Goal: Task Accomplishment & Management: Use online tool/utility

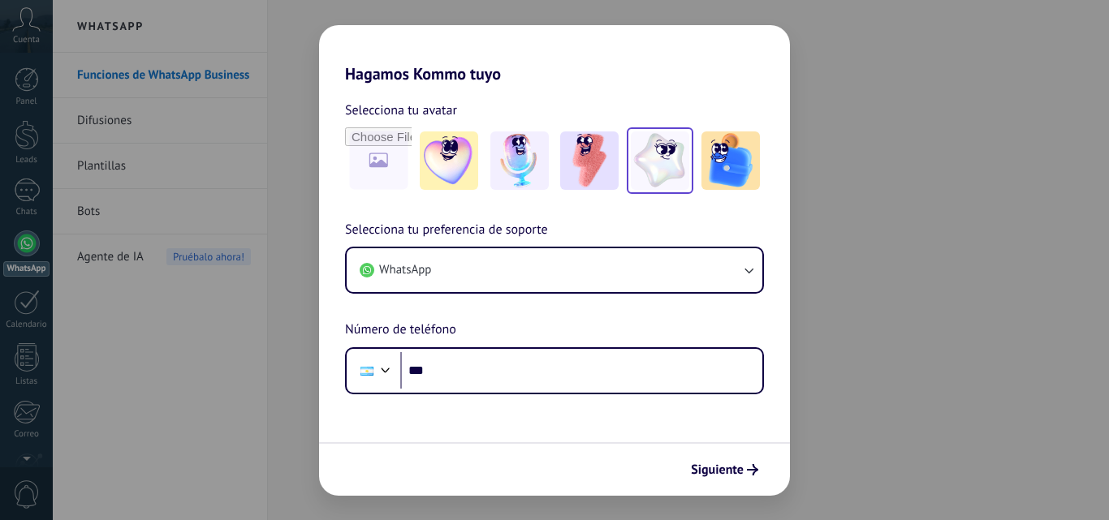
click at [641, 164] on img at bounding box center [660, 161] width 58 height 58
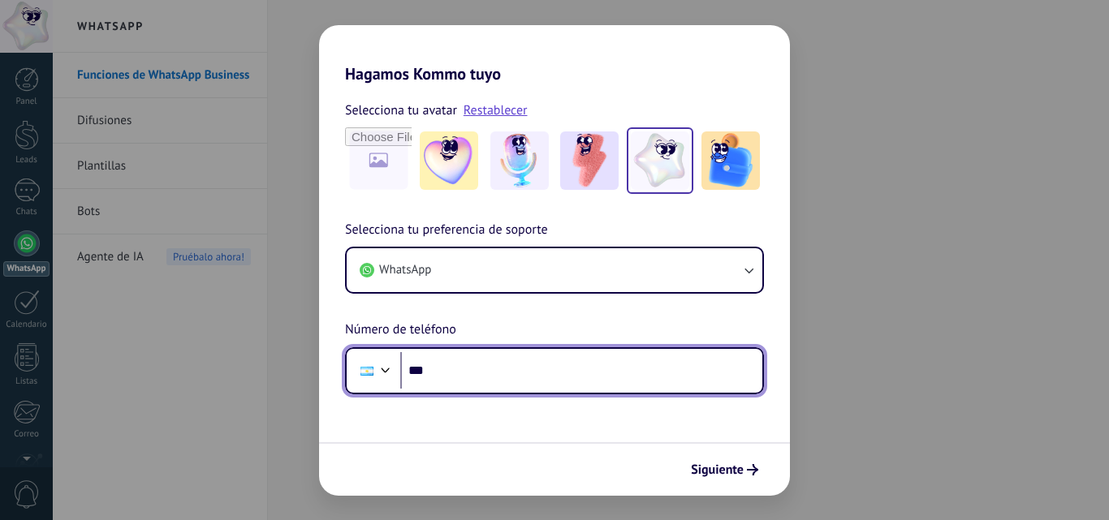
click at [455, 361] on input "***" at bounding box center [581, 370] width 362 height 37
type input "**********"
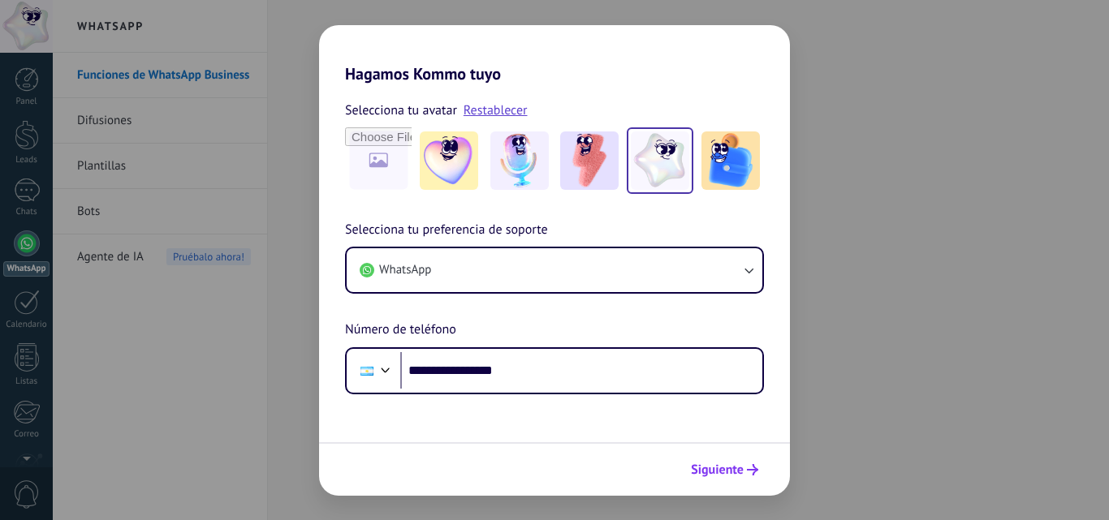
click at [746, 475] on span "Siguiente" at bounding box center [724, 469] width 67 height 11
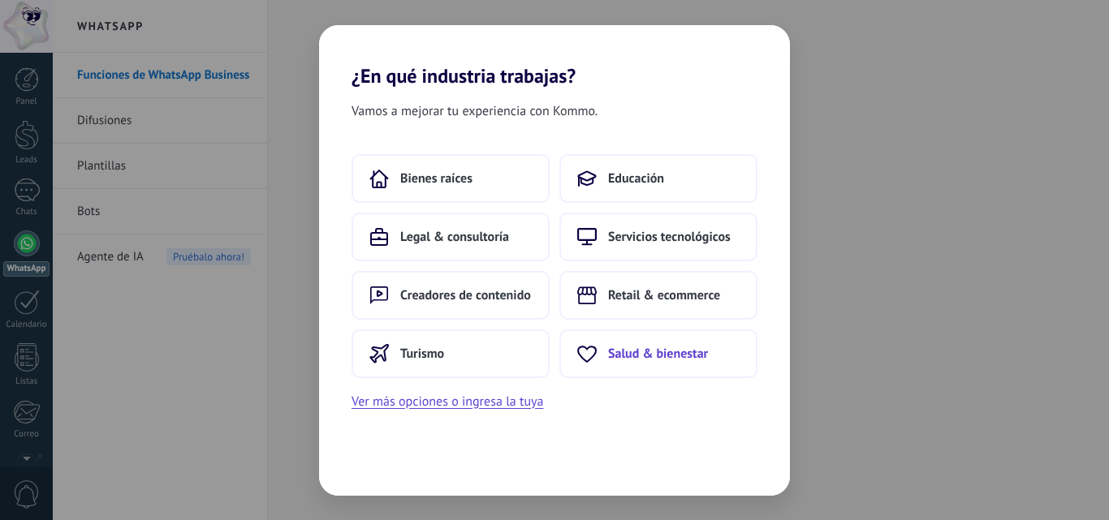
click at [678, 357] on span "Salud & bienestar" at bounding box center [658, 354] width 100 height 16
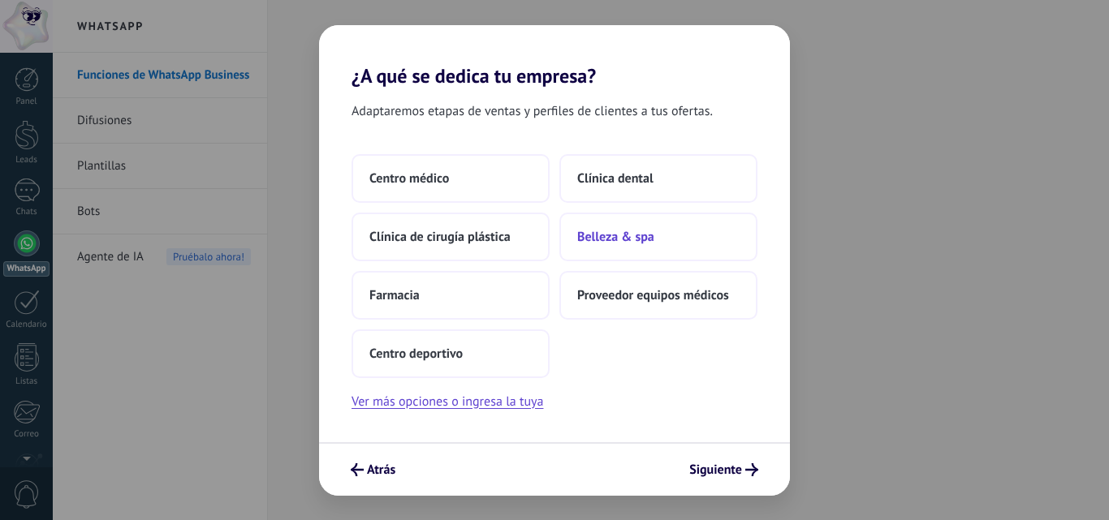
click at [650, 233] on span "Belleza & spa" at bounding box center [615, 237] width 77 height 16
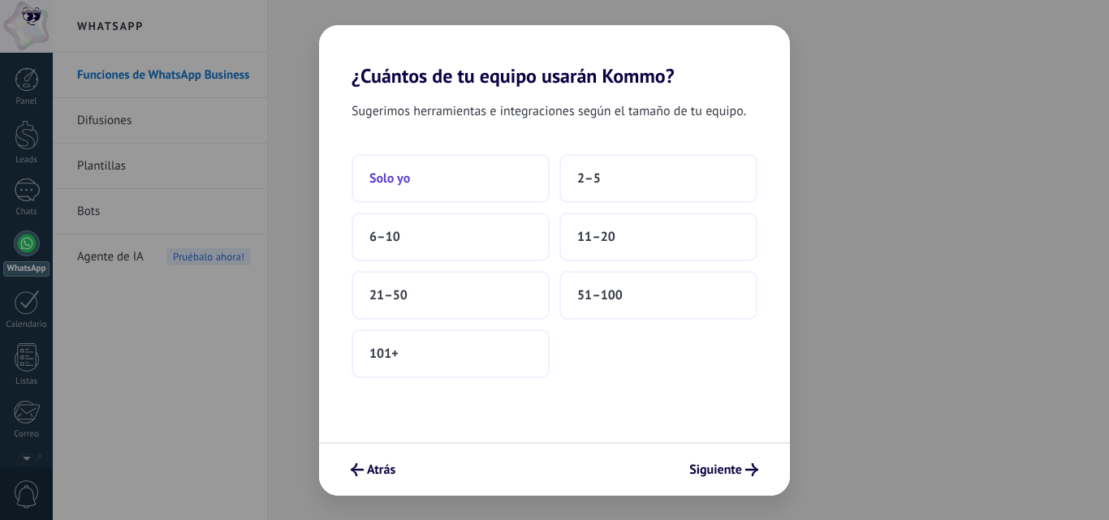
click at [486, 174] on button "Solo yo" at bounding box center [451, 178] width 198 height 49
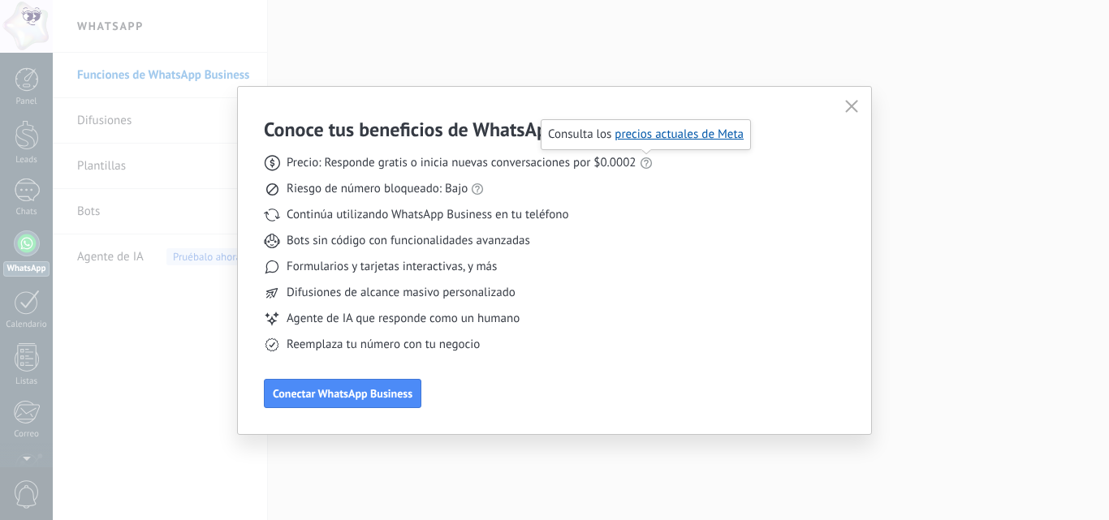
click at [647, 166] on icon at bounding box center [646, 163] width 13 height 13
click at [332, 397] on span "Conectar WhatsApp Business" at bounding box center [343, 393] width 140 height 11
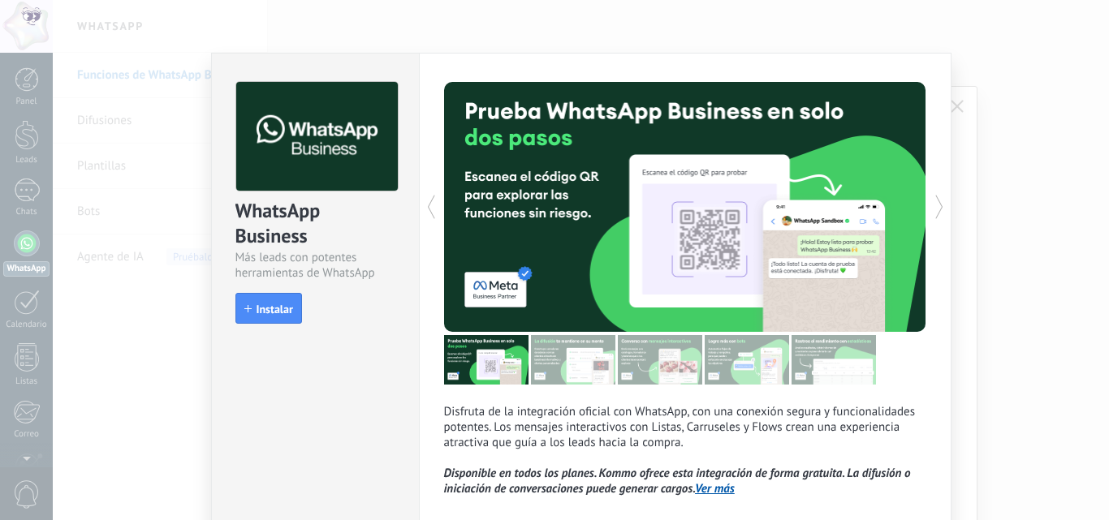
scroll to position [81, 0]
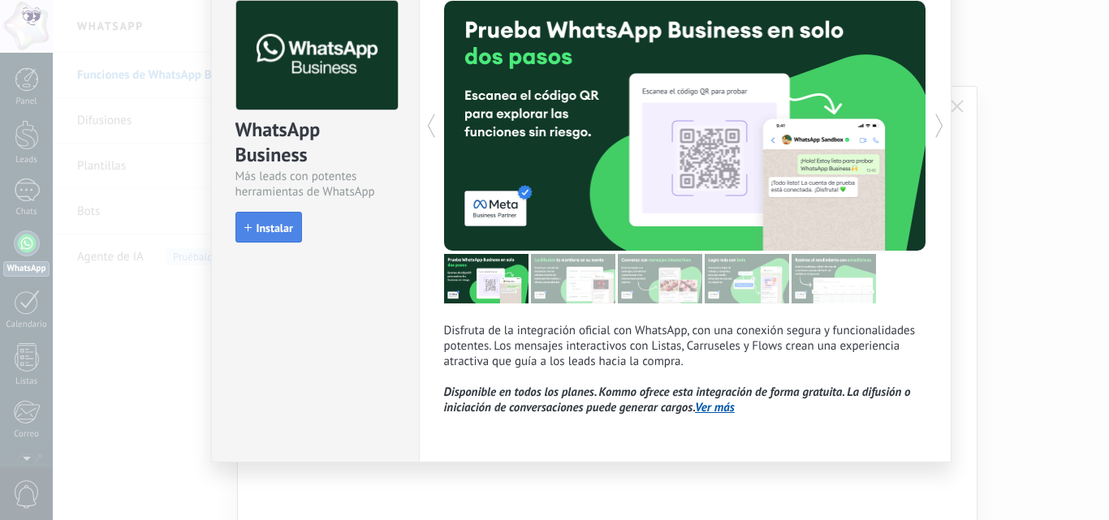
click at [291, 222] on button "Instalar" at bounding box center [268, 227] width 67 height 31
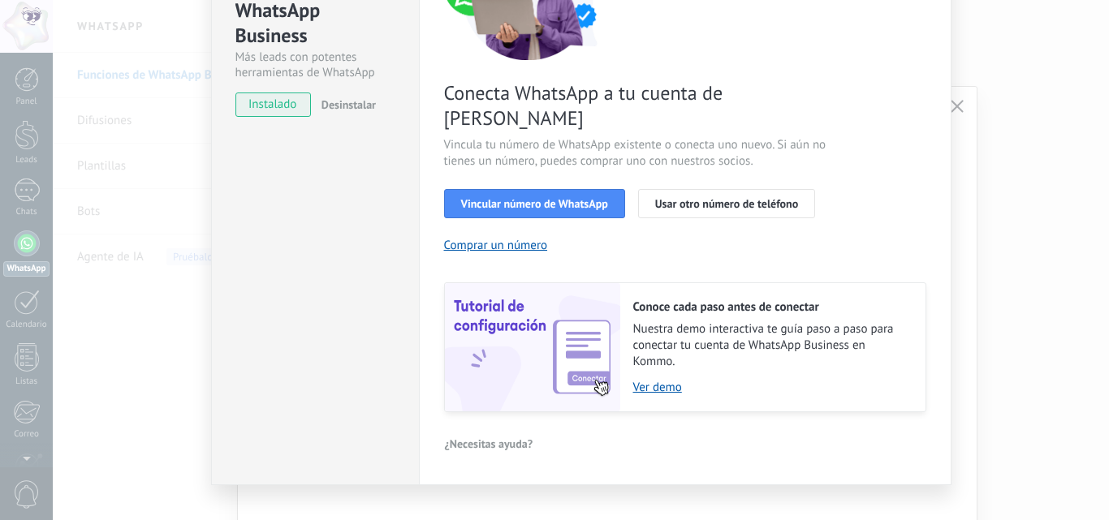
scroll to position [38, 0]
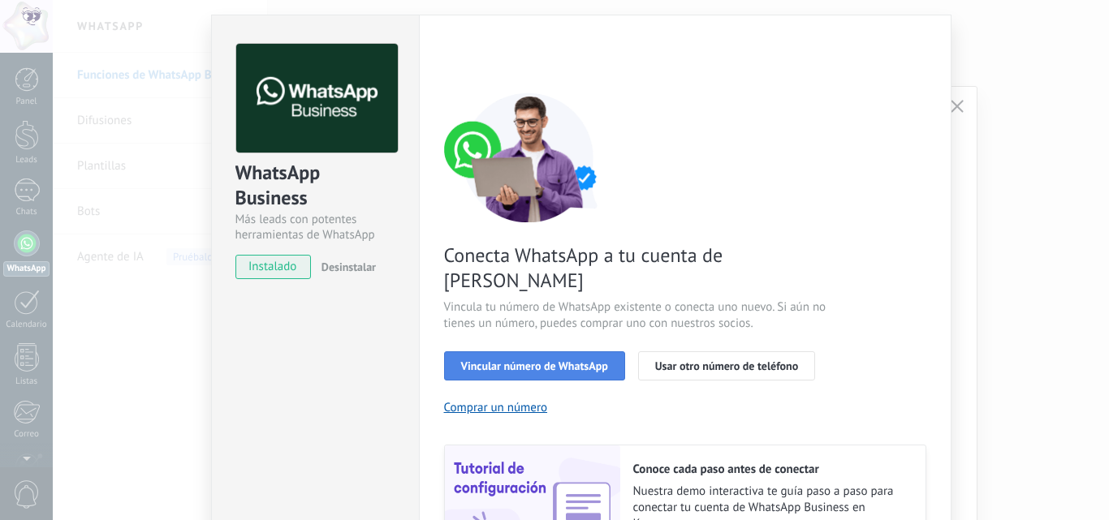
click at [542, 360] on span "Vincular número de WhatsApp" at bounding box center [534, 365] width 147 height 11
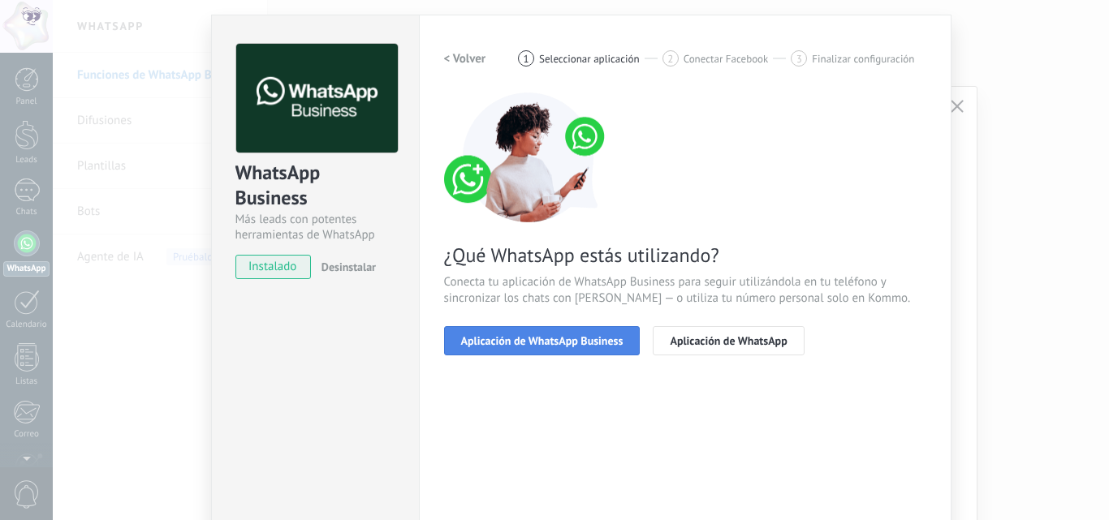
click at [577, 342] on span "Aplicación de WhatsApp Business" at bounding box center [542, 340] width 162 height 11
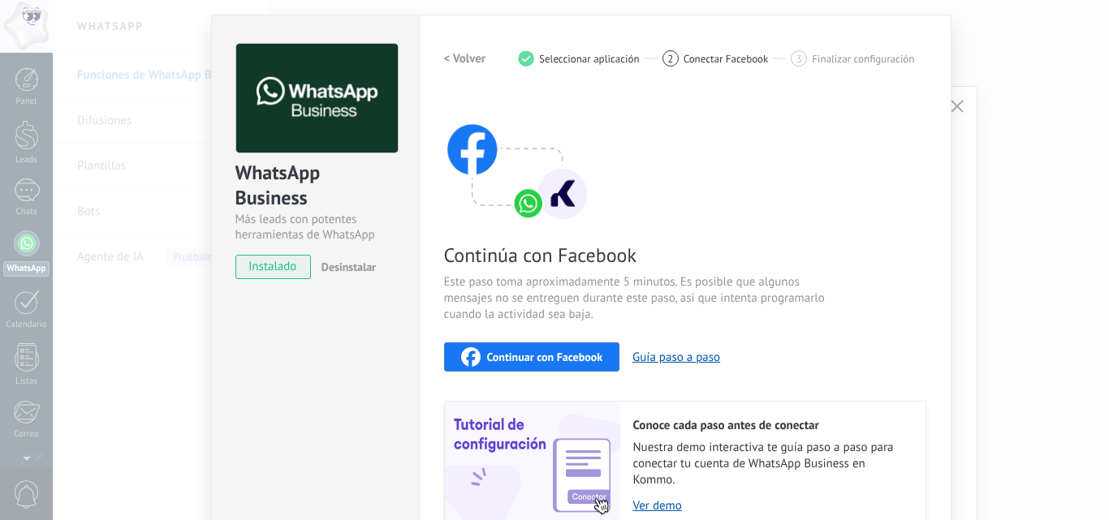
scroll to position [182, 0]
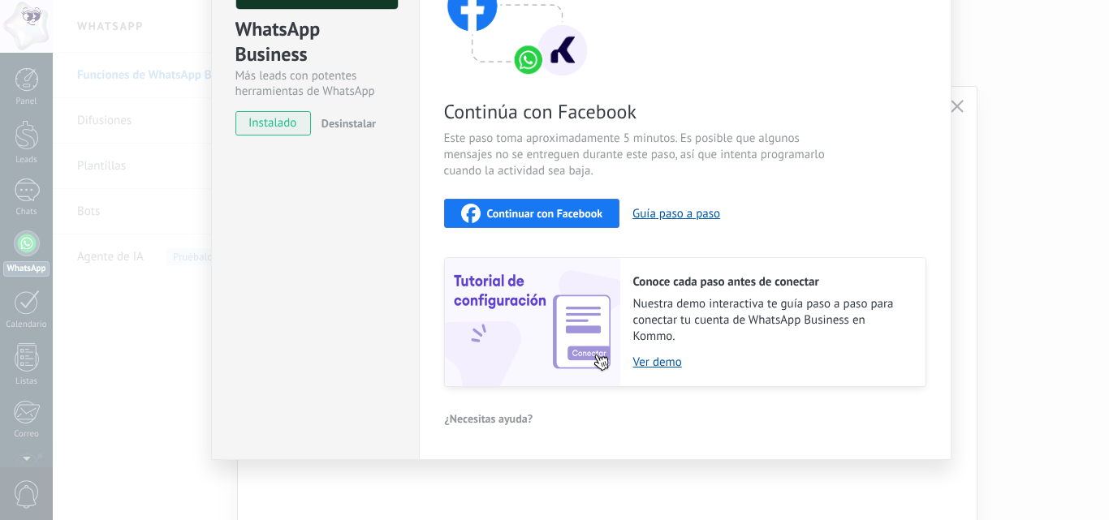
click at [554, 213] on span "Continuar con Facebook" at bounding box center [545, 213] width 116 height 11
click at [1067, 85] on div "WhatsApp Business Más leads con potentes herramientas de WhatsApp instalado Des…" at bounding box center [581, 260] width 1056 height 520
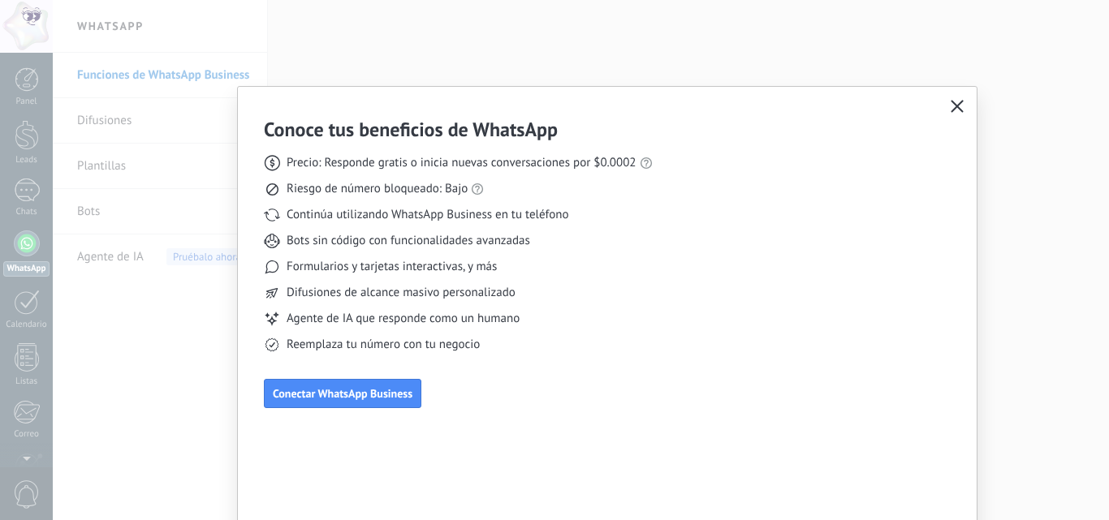
click at [905, 57] on div "Conoce tus beneficios de WhatsApp Precio: Responde gratis o inicia nuevas conve…" at bounding box center [554, 260] width 1109 height 520
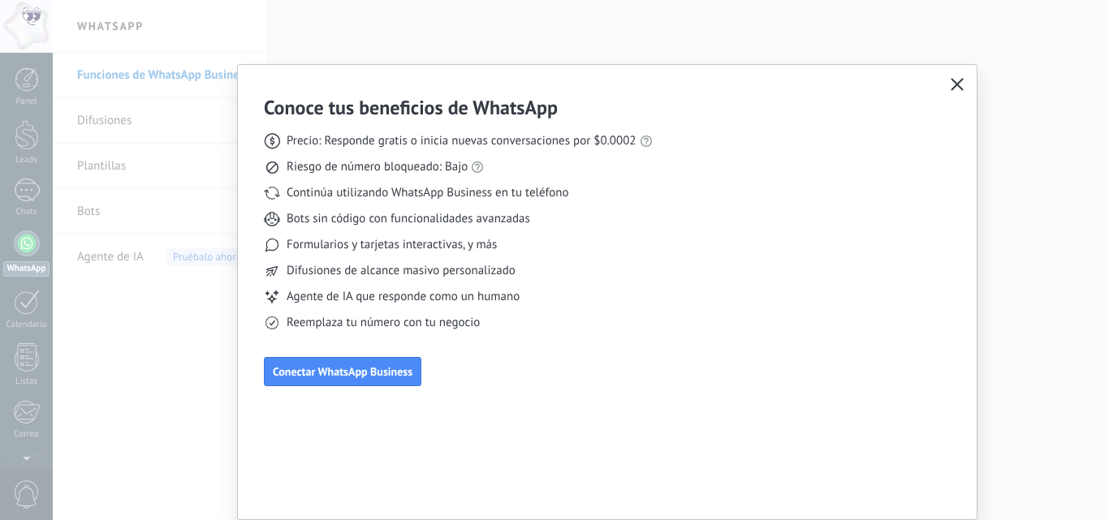
click at [956, 88] on icon "button" at bounding box center [957, 84] width 13 height 13
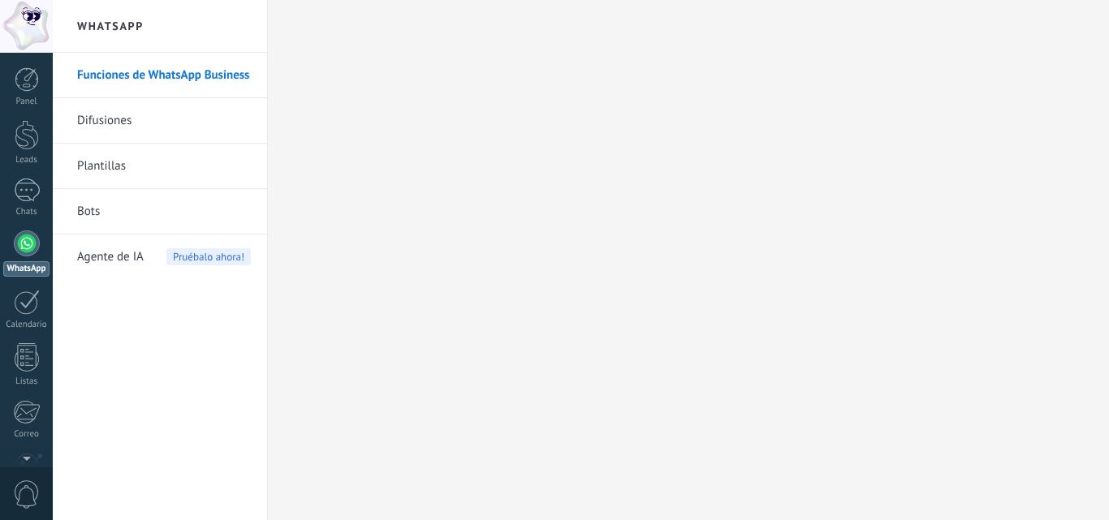
scroll to position [0, 0]
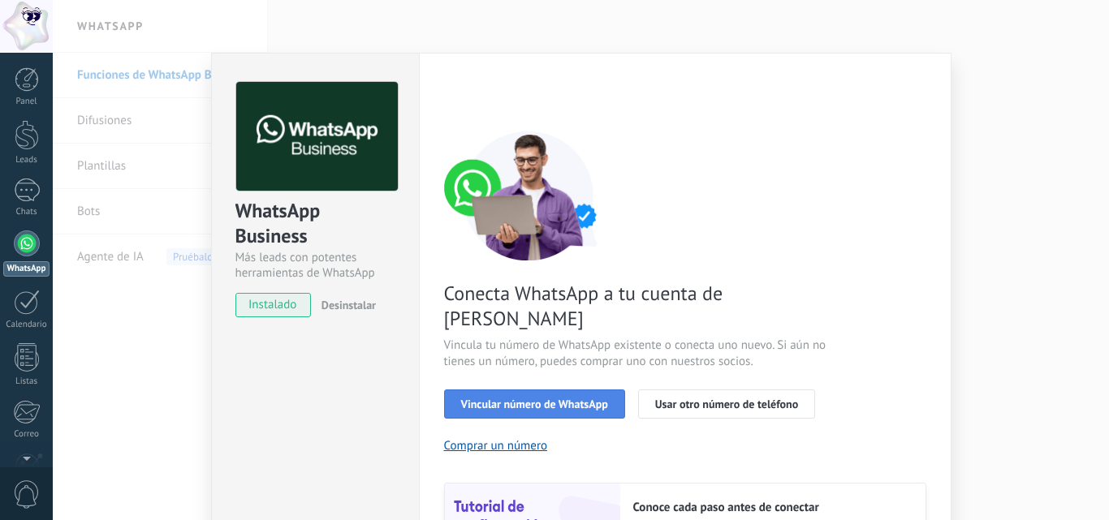
click at [552, 399] on span "Vincular número de WhatsApp" at bounding box center [534, 404] width 147 height 11
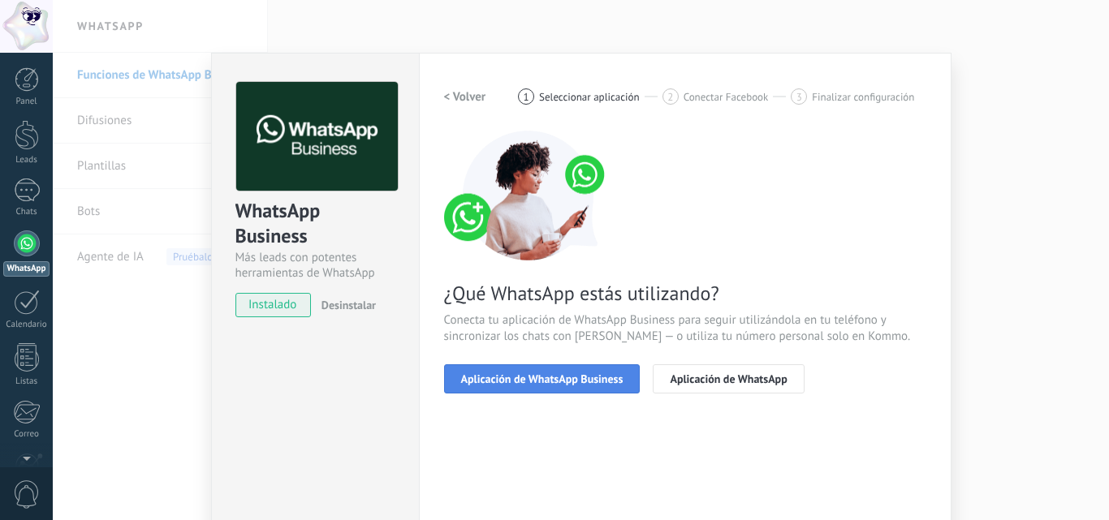
click at [566, 375] on span "Aplicación de WhatsApp Business" at bounding box center [542, 378] width 162 height 11
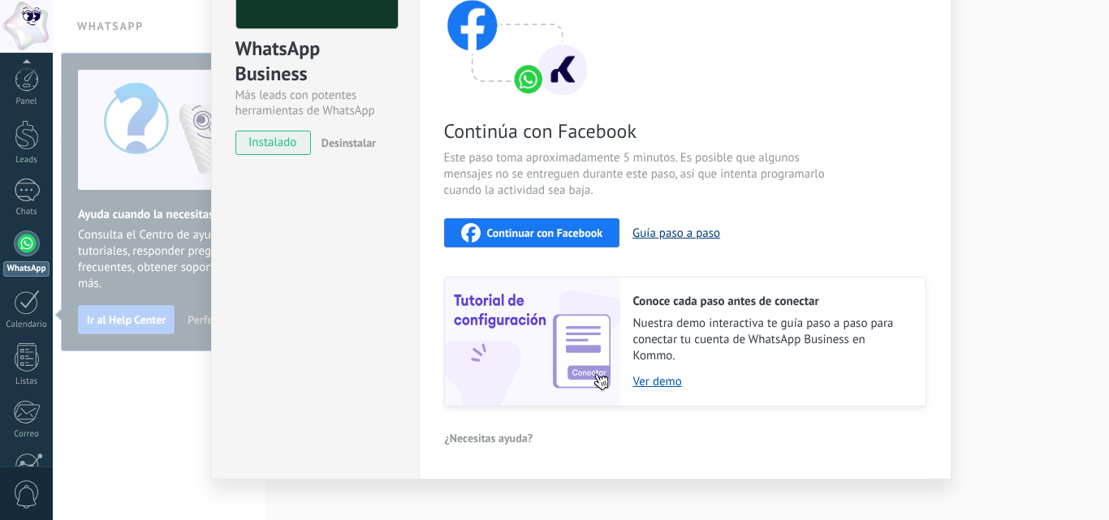
scroll to position [155, 0]
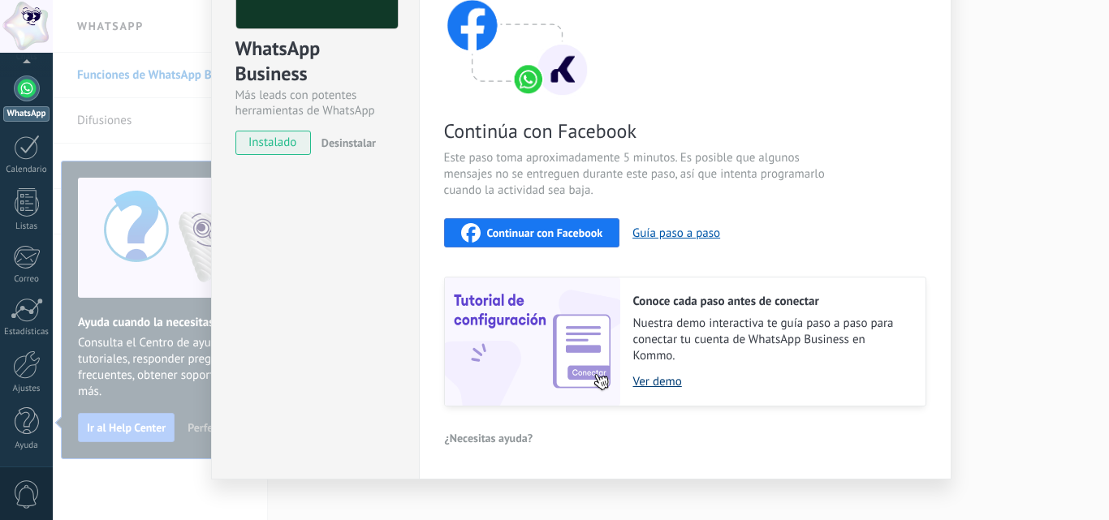
click at [657, 386] on link "Ver demo" at bounding box center [771, 381] width 276 height 15
click at [537, 229] on span "Continuar con Facebook" at bounding box center [545, 232] width 116 height 11
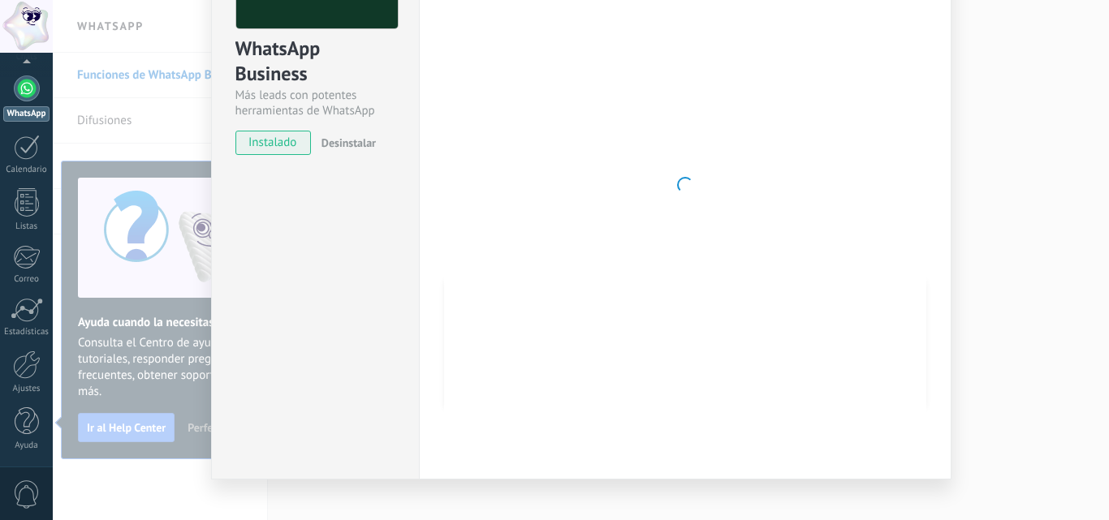
click at [998, 111] on div "WhatsApp Business Más leads con potentes herramientas de WhatsApp instalado Des…" at bounding box center [581, 260] width 1056 height 520
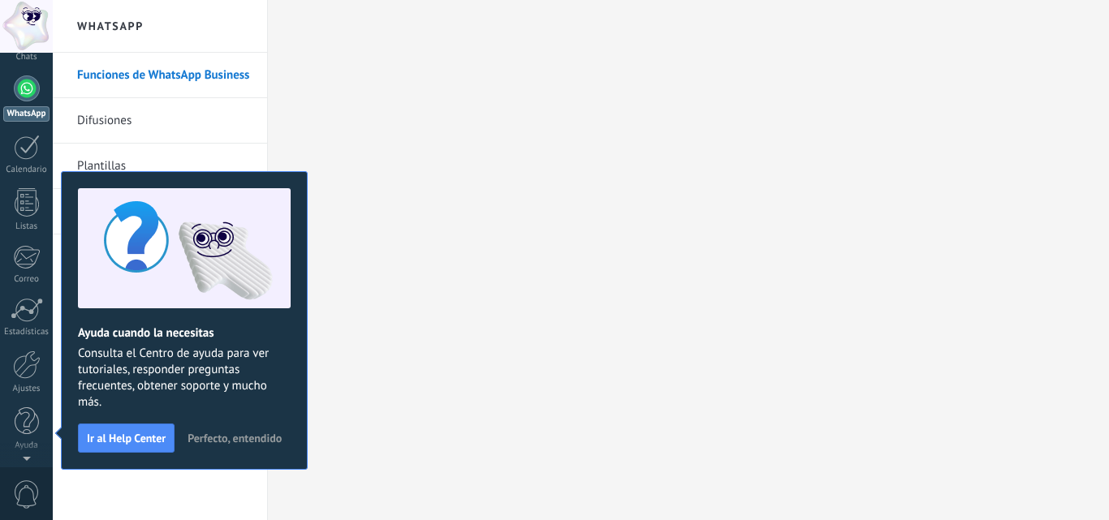
scroll to position [0, 0]
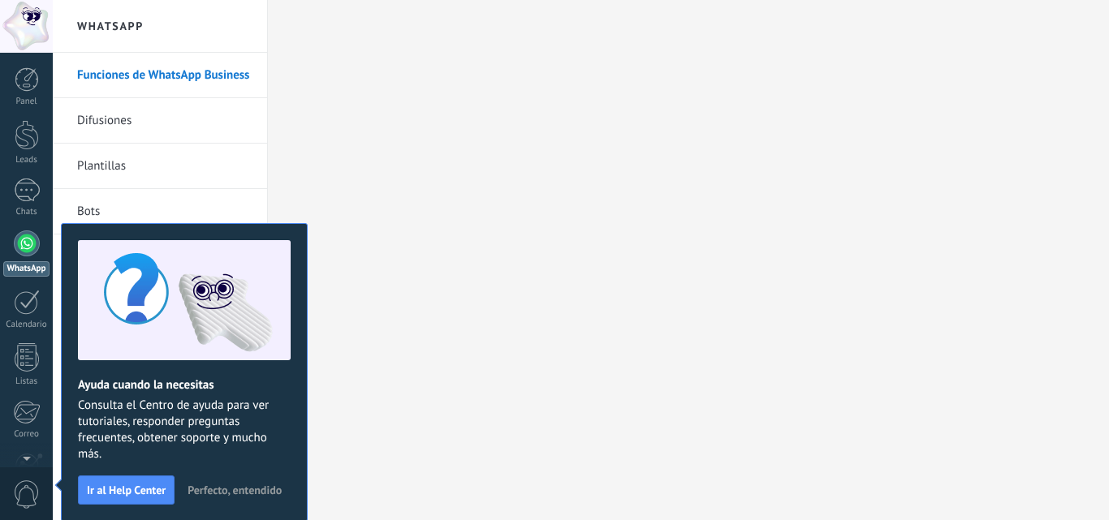
click at [269, 485] on span "Perfecto, entendido" at bounding box center [235, 490] width 94 height 11
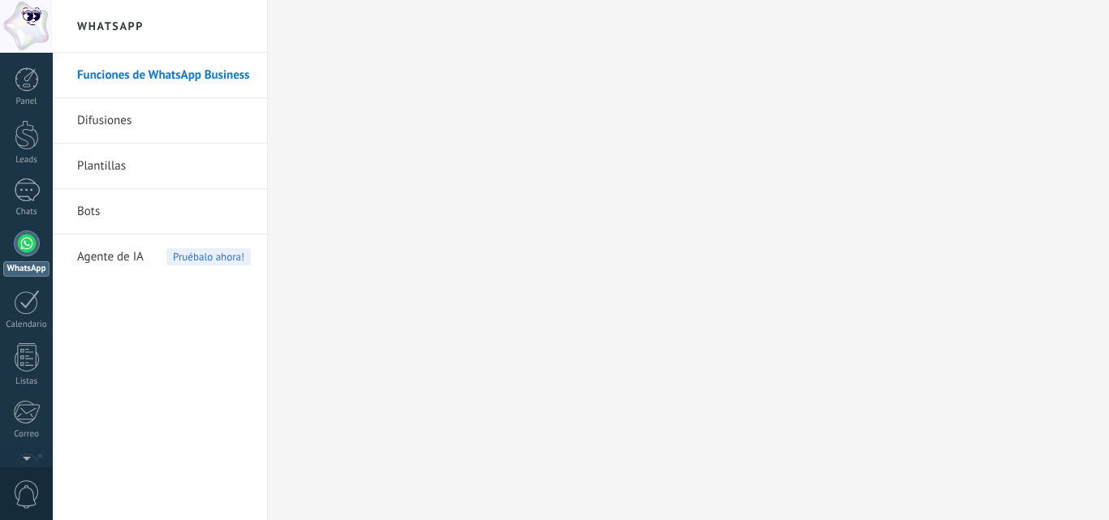
click at [111, 113] on link "Difusiones" at bounding box center [164, 120] width 174 height 45
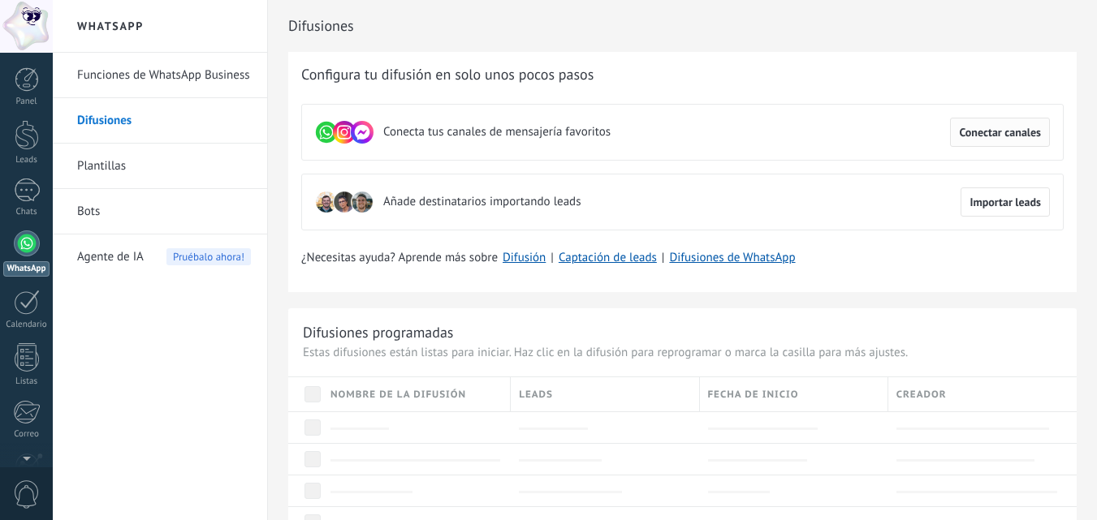
click at [1017, 132] on span "Conectar canales" at bounding box center [1000, 132] width 82 height 11
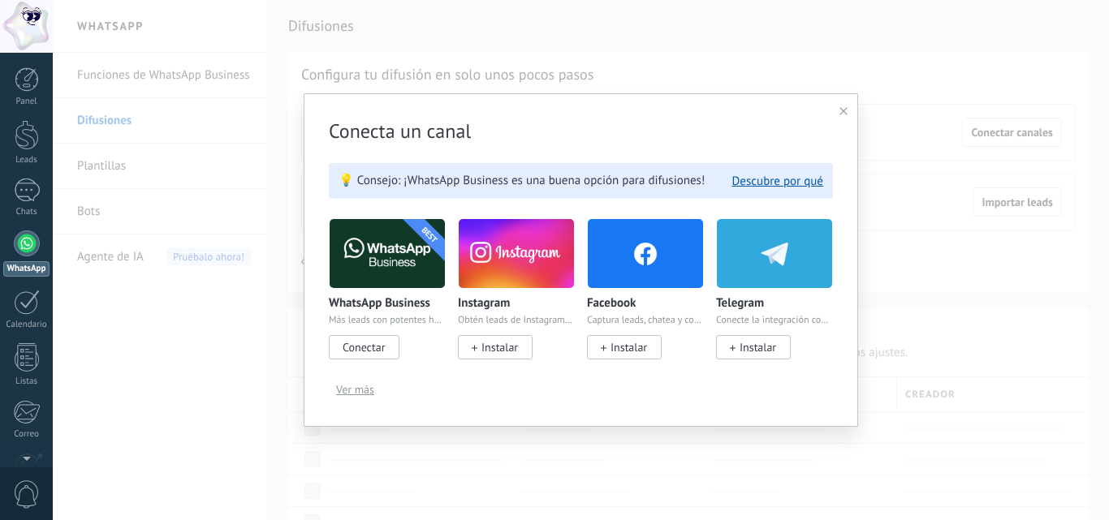
click at [508, 346] on span "Instalar" at bounding box center [499, 347] width 37 height 15
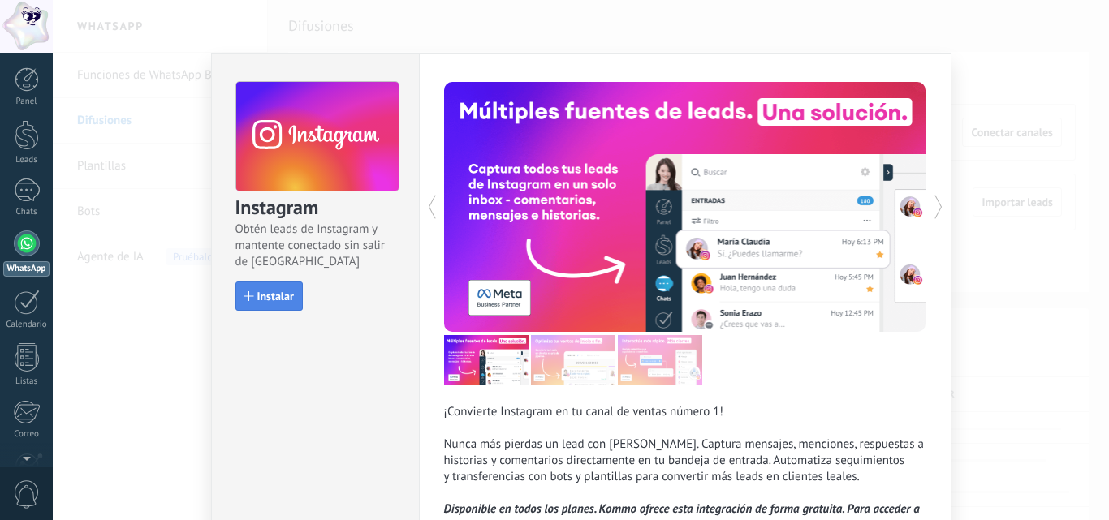
click at [277, 291] on span "Instalar" at bounding box center [275, 296] width 37 height 11
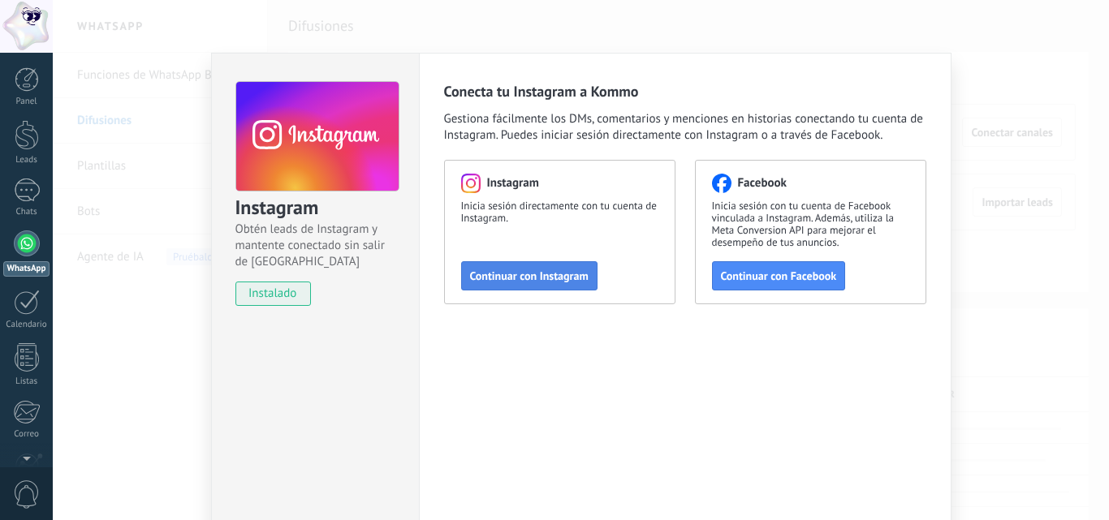
click at [513, 274] on span "Continuar con Instagram" at bounding box center [529, 275] width 119 height 11
click at [927, 38] on div "Instagram Obtén leads de Instagram y mantente conectado sin salir de Kommo inst…" at bounding box center [581, 260] width 1056 height 520
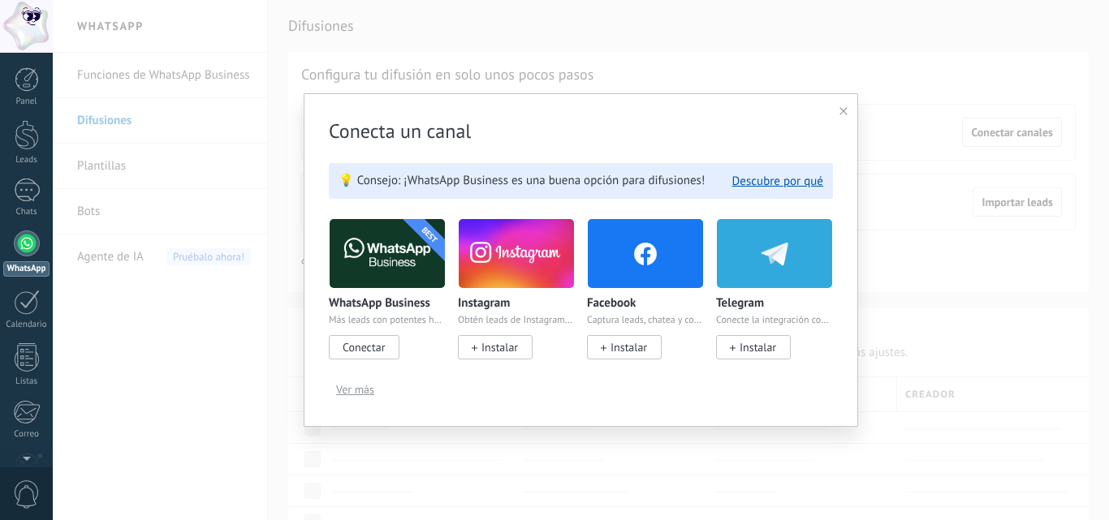
click at [375, 344] on span "Conectar" at bounding box center [364, 347] width 42 height 15
click at [560, 27] on div "Conecta un canal 💡 Consejo: ¡WhatsApp Business es una buena opción para difusio…" at bounding box center [581, 260] width 1056 height 520
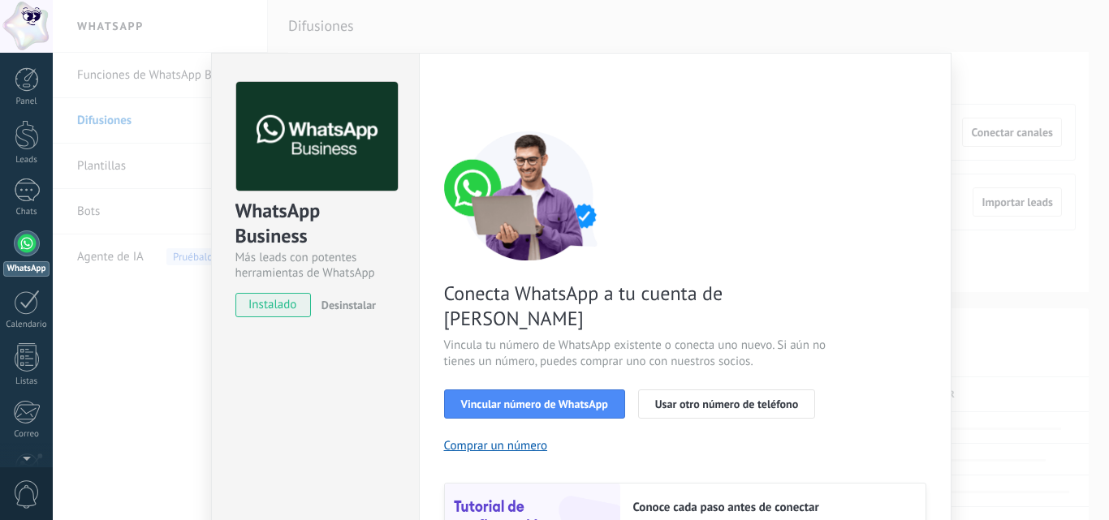
click at [23, 241] on div at bounding box center [27, 244] width 26 height 26
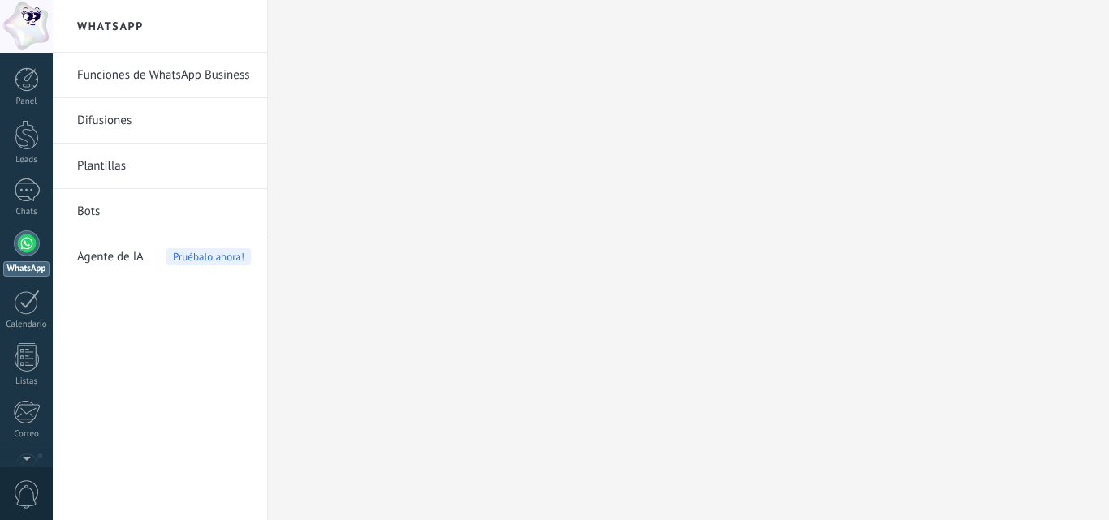
click at [36, 244] on div at bounding box center [27, 244] width 26 height 26
click at [97, 207] on link "Bots" at bounding box center [164, 211] width 174 height 45
click at [28, 132] on div at bounding box center [27, 135] width 24 height 30
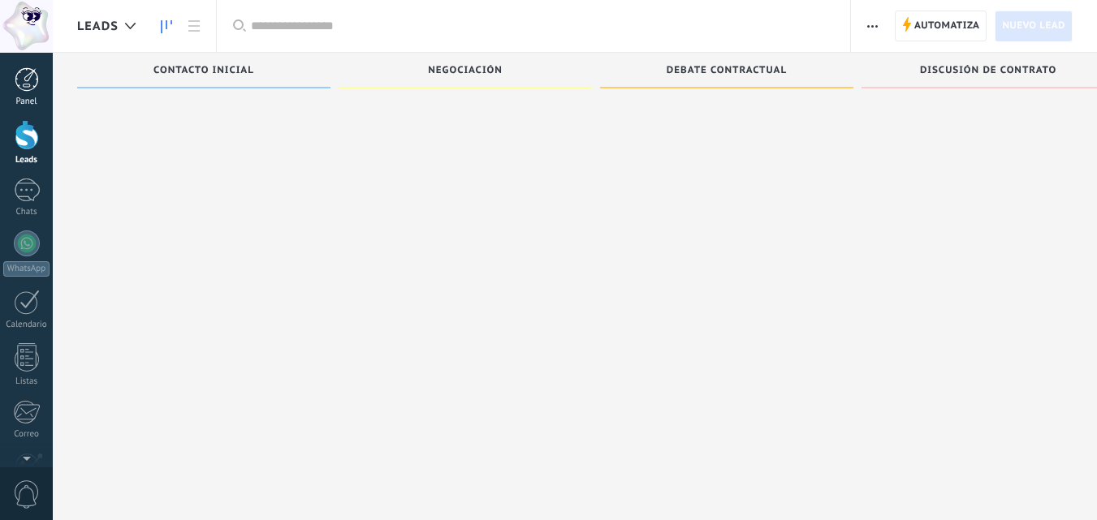
click at [30, 84] on div at bounding box center [27, 79] width 24 height 24
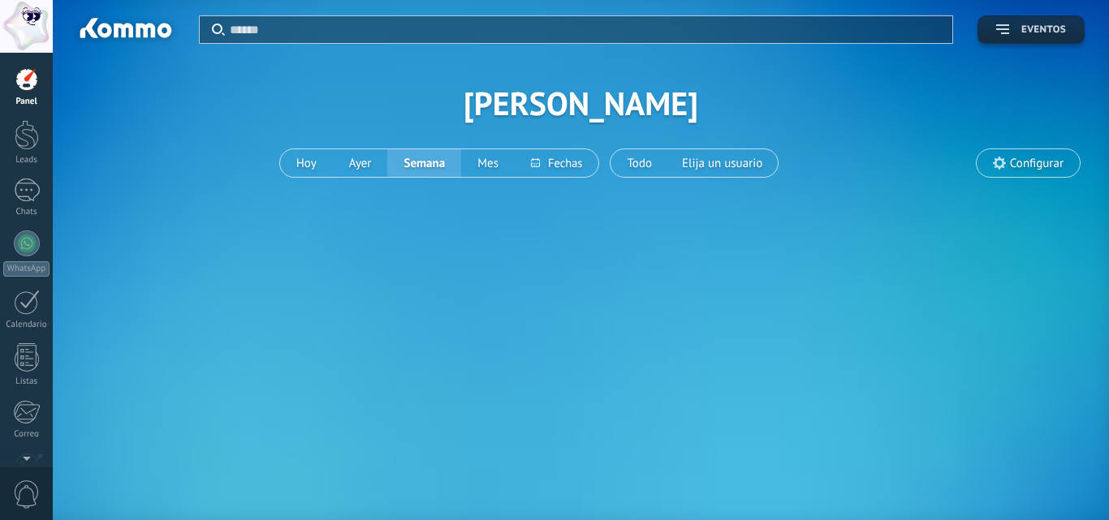
click at [1024, 32] on span "Eventos" at bounding box center [1043, 29] width 45 height 11
click at [1012, 28] on span "Eventos" at bounding box center [1031, 29] width 70 height 11
